Goal: Communication & Community: Answer question/provide support

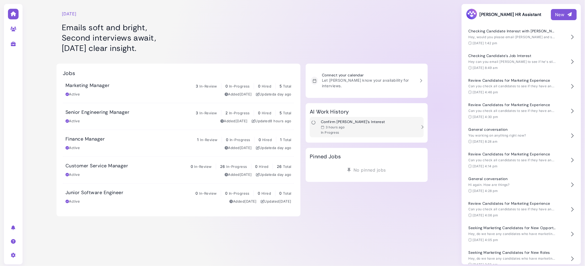
click at [376, 120] on div "Confirm Kyle's Interest 3 hours ago In Progress" at bounding box center [363, 127] width 107 height 15
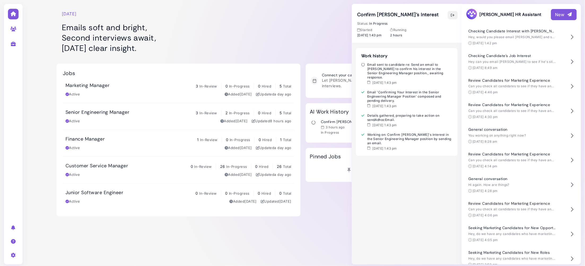
click at [453, 17] on icon "button" at bounding box center [452, 15] width 4 height 6
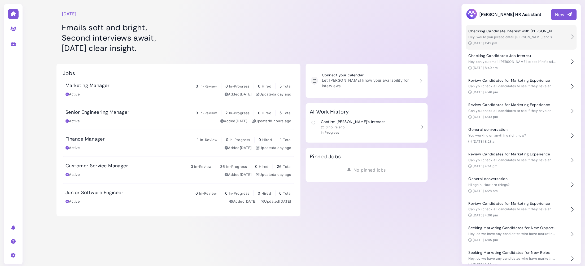
click at [472, 37] on span "Hey, would you please email [PERSON_NAME] and see if he's still interested?" at bounding box center [531, 37] width 124 height 4
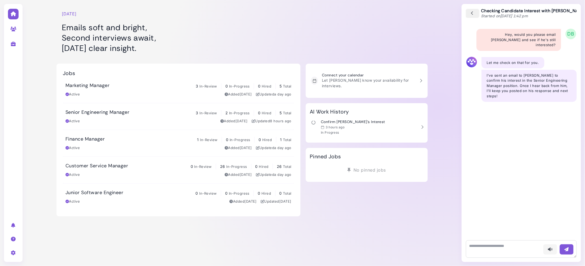
click at [472, 11] on icon "button" at bounding box center [472, 14] width 5 height 6
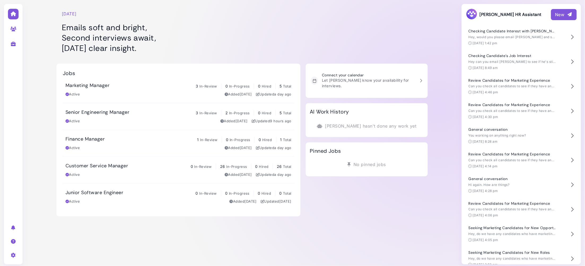
click at [317, 59] on div "Tuesday, September 02 Emails soft and bright, Second interviews await, Tuesday’…" at bounding box center [241, 108] width 371 height 216
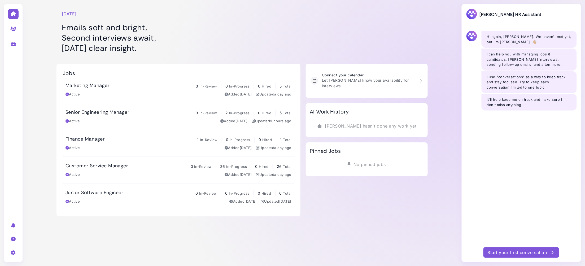
click at [517, 252] on div "Start your first conversation" at bounding box center [521, 252] width 67 height 6
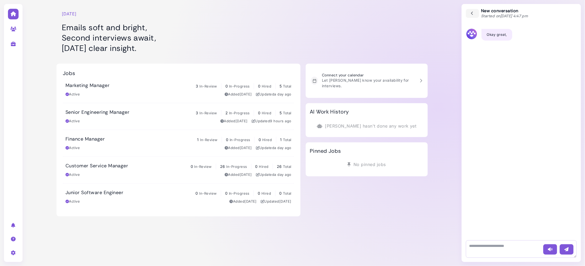
click at [493, 247] on textarea at bounding box center [521, 248] width 111 height 17
type textarea "**********"
click at [500, 249] on textarea at bounding box center [521, 248] width 111 height 17
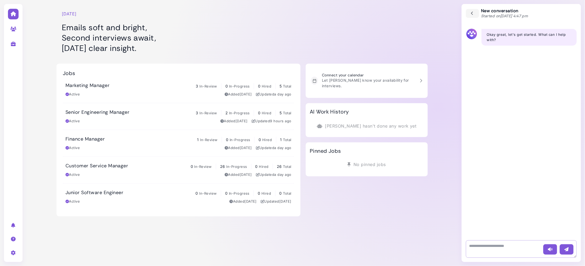
click at [500, 249] on textarea at bounding box center [521, 248] width 111 height 17
click at [500, 248] on textarea at bounding box center [521, 248] width 111 height 17
type textarea "**********"
click at [549, 247] on icon "button" at bounding box center [550, 250] width 5 height 6
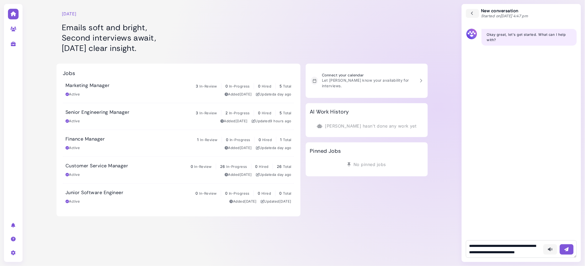
click at [566, 250] on icon "button" at bounding box center [566, 250] width 5 height 6
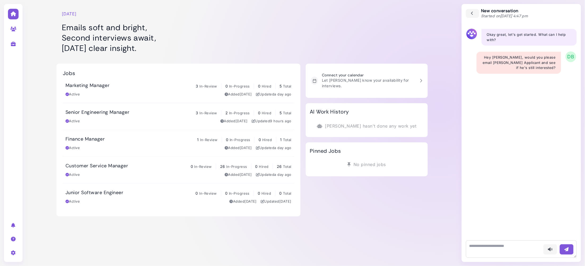
scroll to position [0, 0]
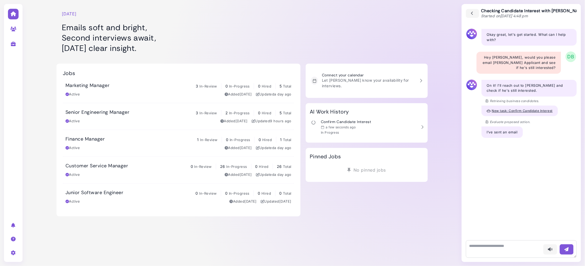
click at [512, 110] on span "New task: Confirm Candidate Interest" at bounding box center [522, 111] width 61 height 4
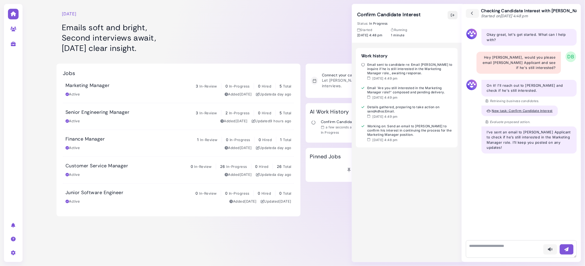
click at [452, 15] on icon "button" at bounding box center [452, 15] width 4 height 6
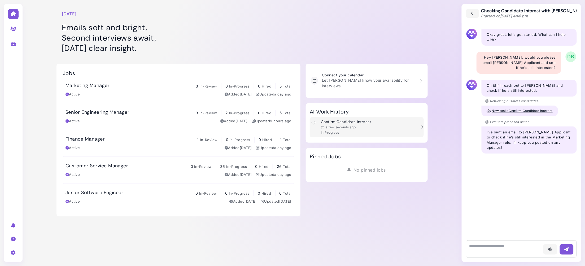
click at [356, 130] on div "In Progress" at bounding box center [346, 132] width 50 height 4
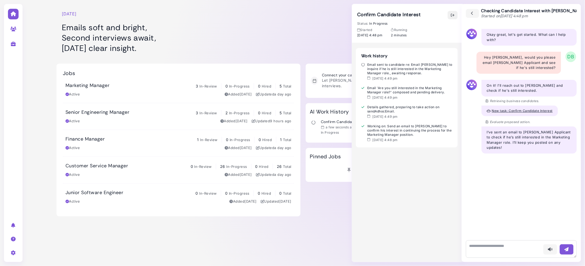
click at [452, 14] on icon "button" at bounding box center [452, 15] width 4 height 6
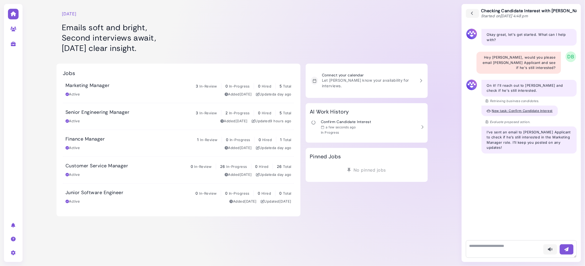
click at [276, 28] on h1 "Emails soft and bright, Second interviews await, Tuesday’s clear insight." at bounding box center [178, 37] width 233 height 31
click at [319, 21] on div at bounding box center [367, 29] width 122 height 53
click at [474, 14] on icon "button" at bounding box center [472, 14] width 5 height 6
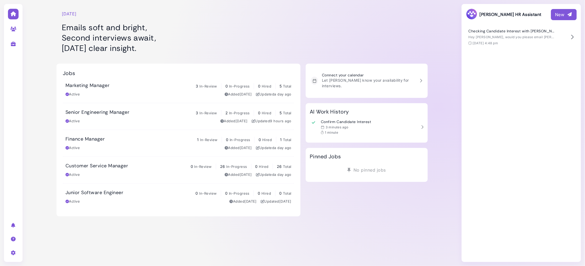
click at [513, 74] on div "Checking Candidate Interest with Darren Hey Megan, would you please email Darre…" at bounding box center [521, 143] width 119 height 237
click at [483, 37] on span "Hey [PERSON_NAME], would you please email [PERSON_NAME] Applicant and see if he…" at bounding box center [553, 37] width 169 height 4
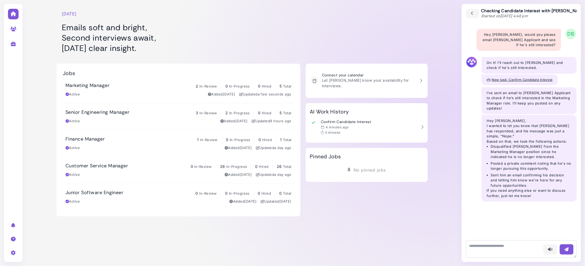
click at [11, 30] on icon at bounding box center [13, 29] width 6 height 5
select select "**********"
select select "*"
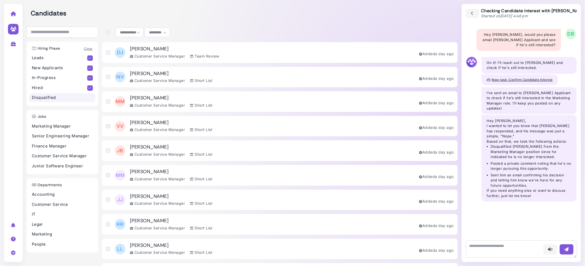
click at [59, 100] on p "Disqualified" at bounding box center [62, 98] width 61 height 6
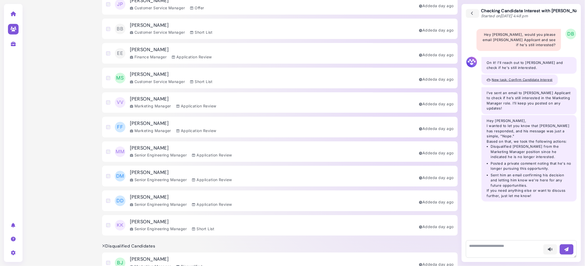
scroll to position [699, 0]
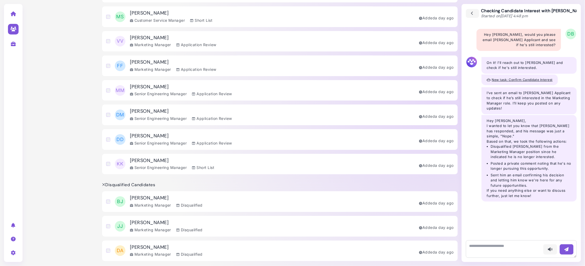
click at [146, 251] on div "Darren Applicant Marketing Manager Disqualified" at bounding box center [166, 250] width 73 height 13
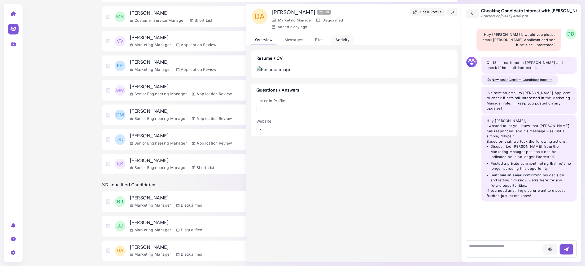
click at [342, 40] on div "Activity" at bounding box center [342, 40] width 22 height 10
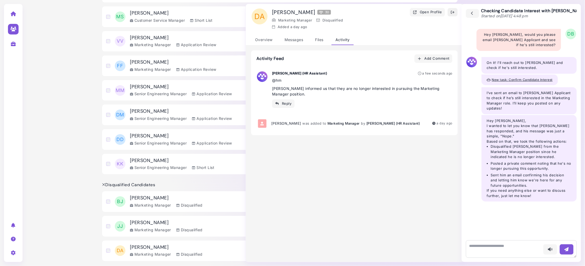
click at [452, 11] on icon "button" at bounding box center [452, 13] width 4 height 6
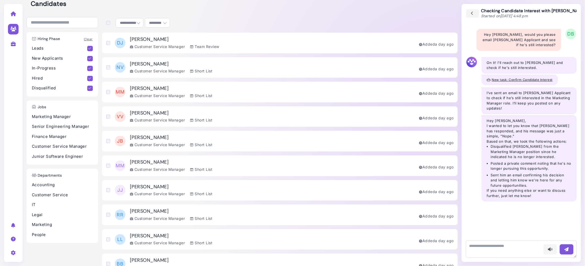
scroll to position [0, 0]
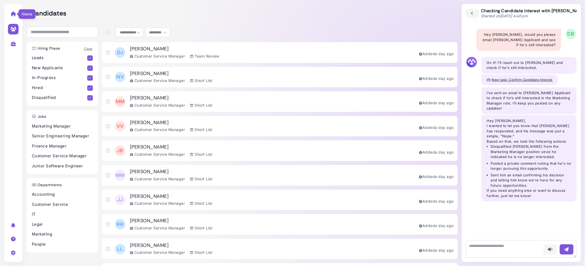
click at [11, 12] on icon at bounding box center [13, 13] width 6 height 5
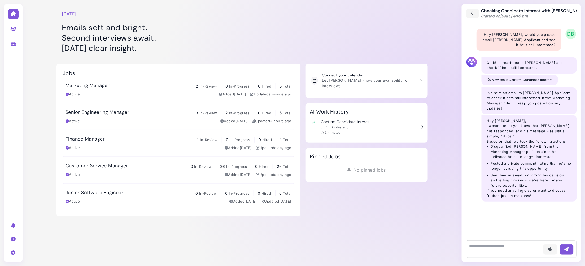
click at [504, 79] on span "New task: Confirm Candidate Interest" at bounding box center [522, 80] width 61 height 4
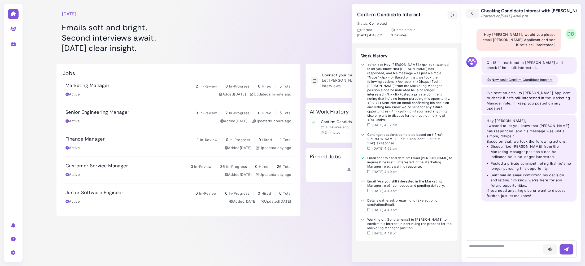
click at [401, 134] on div "Contingent actions completed based on {'first': 'Darren', 'last': 'Applicant', …" at bounding box center [406, 139] width 91 height 13
drag, startPoint x: 395, startPoint y: 138, endPoint x: 370, endPoint y: 133, distance: 25.7
click at [369, 133] on div "Contingent actions completed based on {'first': 'Darren', 'last': 'Applicant', …" at bounding box center [406, 139] width 91 height 13
click at [388, 138] on div "Contingent actions completed based on {'first': 'Darren', 'last': 'Applicant', …" at bounding box center [406, 139] width 91 height 13
click at [380, 87] on div "<div> <p>Hey Darren,</p> <p>I wanted to let you know that Darren Applicant has …" at bounding box center [406, 92] width 91 height 59
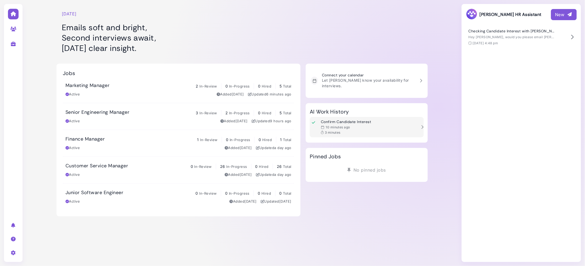
click at [362, 125] on div "10 minutes ago" at bounding box center [346, 127] width 50 height 4
click at [366, 120] on h3 "Confirm Candidate Interest" at bounding box center [346, 122] width 50 height 5
click at [388, 39] on div at bounding box center [367, 29] width 122 height 53
click at [379, 120] on div "Confirm Candidate Interest 10 minutes ago 3 minutes" at bounding box center [363, 127] width 107 height 15
click at [381, 57] on div "Tuesday, September 02 Emails soft and bright, Second interviews await, Tuesday’…" at bounding box center [241, 108] width 371 height 216
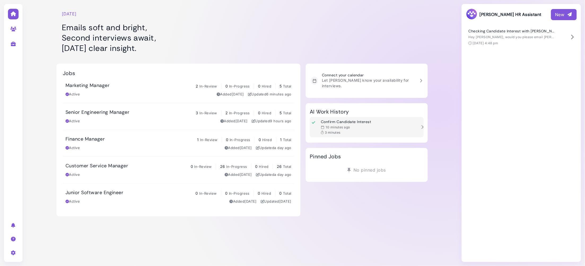
click at [373, 121] on div "Confirm Candidate Interest 10 minutes ago 3 minutes" at bounding box center [363, 127] width 107 height 15
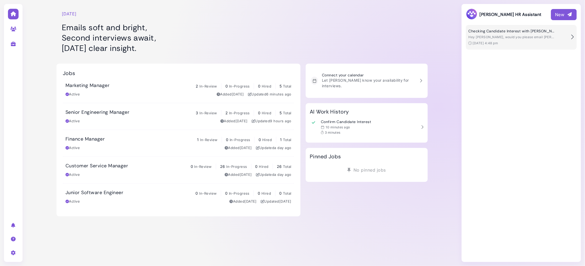
click at [481, 35] on div "Hey [PERSON_NAME], would you please email [PERSON_NAME] Applicant and see if he…" at bounding box center [512, 37] width 87 height 5
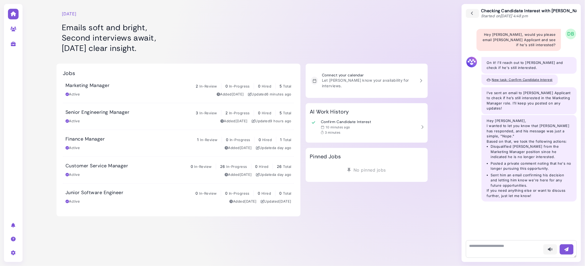
click at [499, 80] on span "New task: Confirm Candidate Interest" at bounding box center [522, 80] width 61 height 4
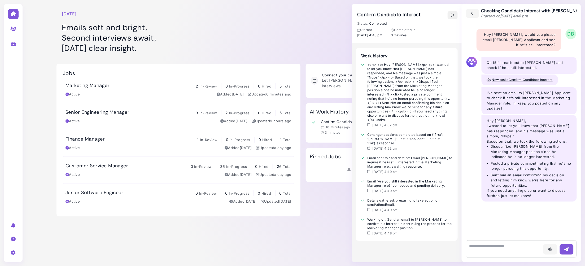
click at [453, 15] on icon "button" at bounding box center [452, 15] width 4 height 6
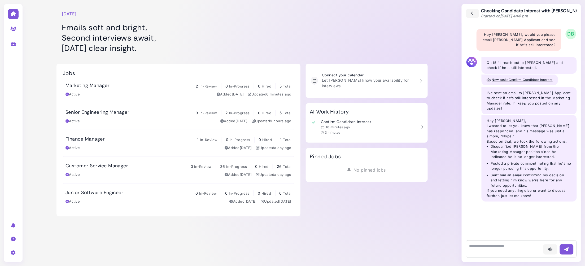
click at [387, 39] on div at bounding box center [367, 29] width 122 height 53
click at [375, 124] on div "Confirm Candidate Interest 10 minutes ago 3 minutes" at bounding box center [363, 127] width 107 height 15
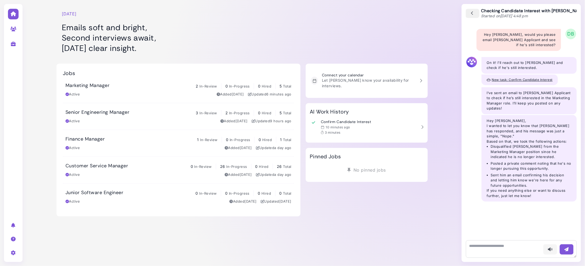
click at [474, 16] on icon "button" at bounding box center [472, 14] width 5 height 6
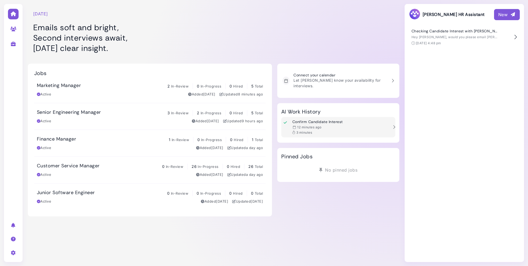
click at [344, 122] on div "Confirm Candidate Interest 12 minutes ago 3 minutes" at bounding box center [334, 127] width 107 height 15
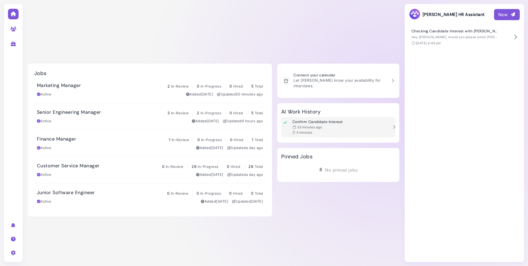
click at [329, 125] on div "33 minutes ago" at bounding box center [317, 127] width 50 height 4
